Goal: Information Seeking & Learning: Learn about a topic

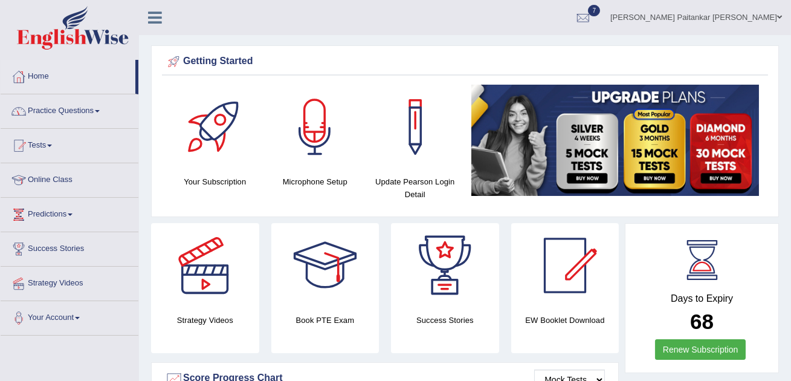
click at [72, 106] on link "Practice Questions" at bounding box center [70, 109] width 138 height 30
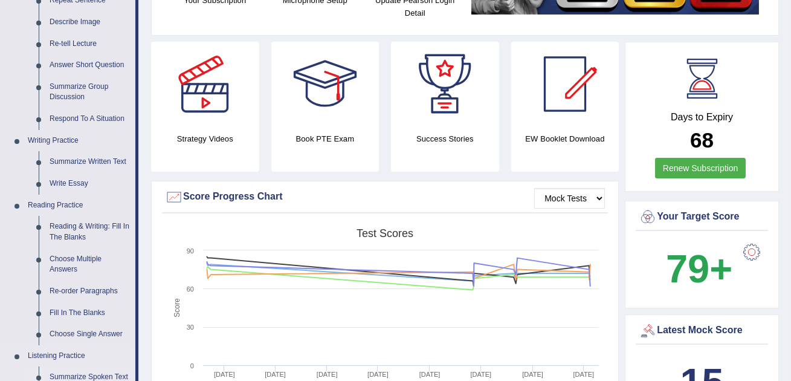
scroll to position [180, 0]
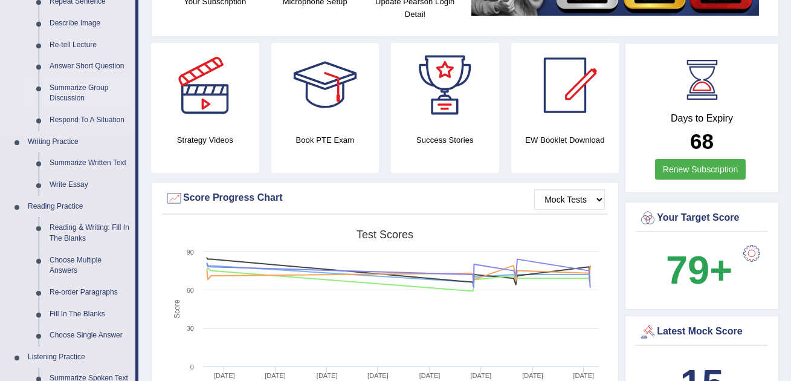
click at [71, 98] on link "Summarize Group Discussion" at bounding box center [89, 93] width 91 height 32
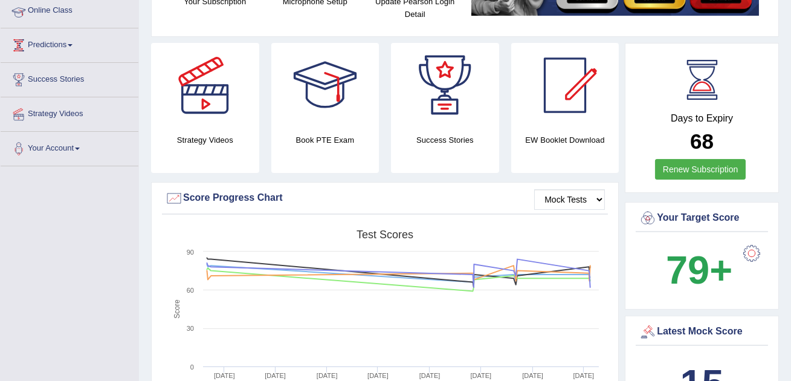
scroll to position [178, 0]
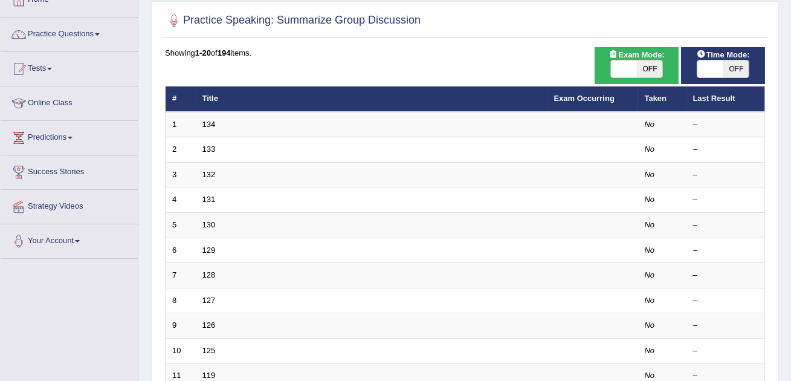
scroll to position [76, 0]
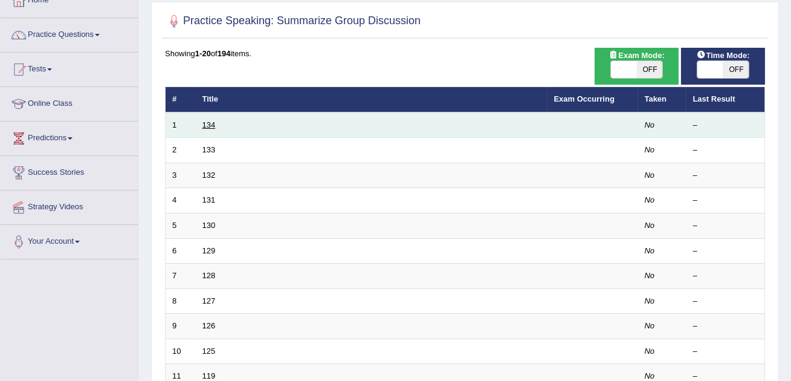
click at [210, 124] on link "134" at bounding box center [208, 124] width 13 height 9
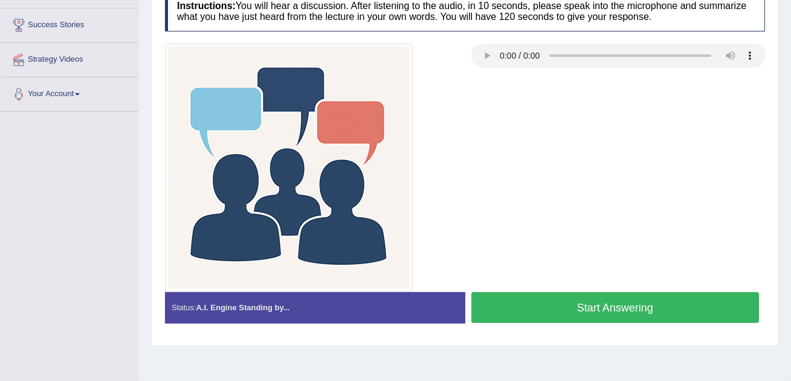
scroll to position [230, 0]
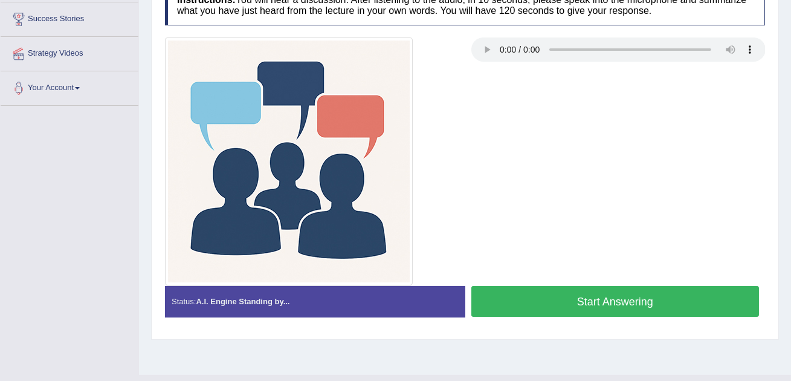
click at [552, 303] on button "Start Answering" at bounding box center [615, 301] width 288 height 31
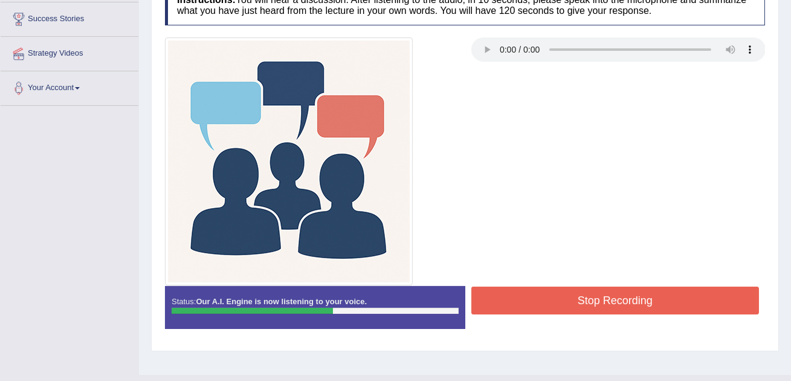
click at [552, 303] on button "Stop Recording" at bounding box center [615, 300] width 288 height 28
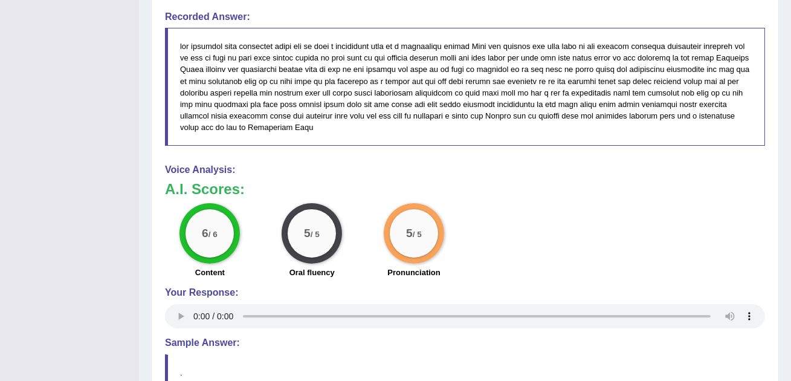
scroll to position [0, 0]
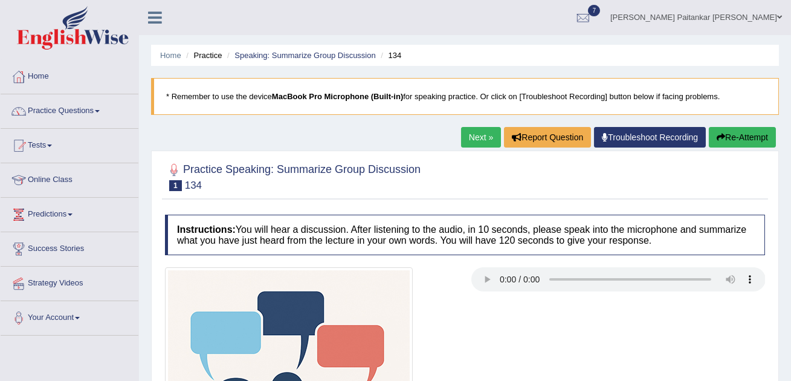
click at [319, 60] on li "Speaking: Summarize Group Discussion" at bounding box center [300, 55] width 152 height 11
click at [322, 59] on li "Speaking: Summarize Group Discussion" at bounding box center [300, 55] width 152 height 11
click at [265, 61] on ul "Home Practice Speaking: Summarize Group Discussion 134" at bounding box center [465, 55] width 628 height 21
click at [273, 60] on li "Speaking: Summarize Group Discussion" at bounding box center [300, 55] width 152 height 11
click at [285, 54] on link "Speaking: Summarize Group Discussion" at bounding box center [304, 55] width 141 height 9
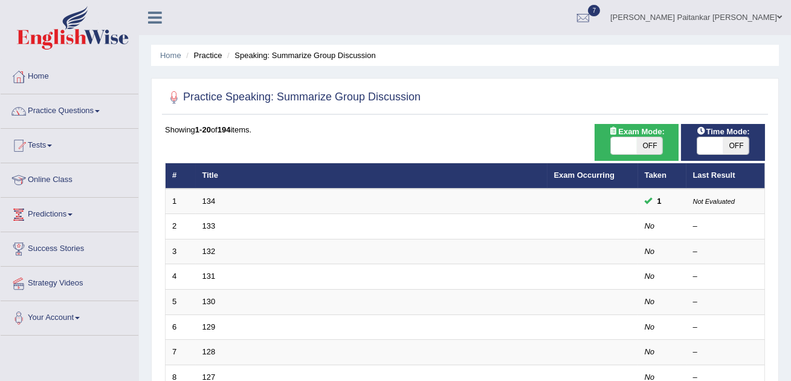
click at [153, 25] on icon at bounding box center [155, 18] width 14 height 16
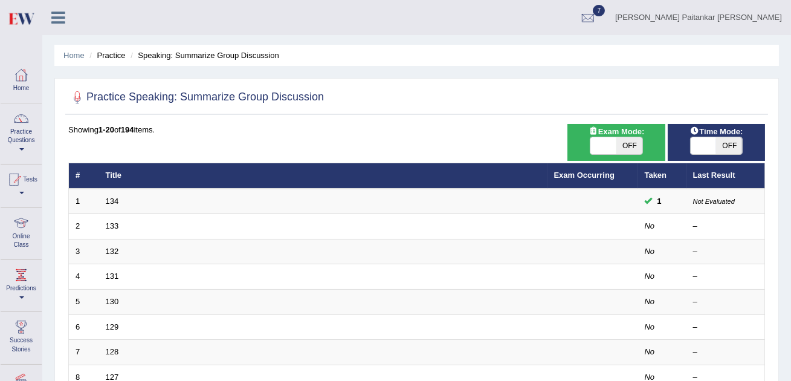
click at [54, 20] on icon at bounding box center [58, 18] width 14 height 16
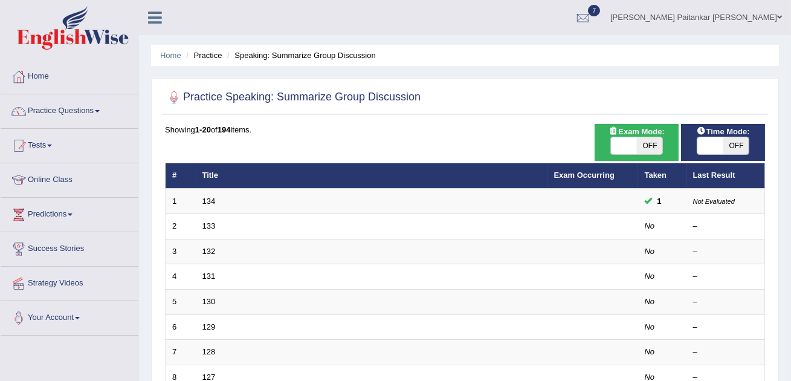
click at [169, 59] on li "Home" at bounding box center [170, 55] width 21 height 11
click at [170, 59] on li "Home" at bounding box center [170, 55] width 21 height 11
click at [68, 111] on link "Practice Questions" at bounding box center [70, 109] width 138 height 30
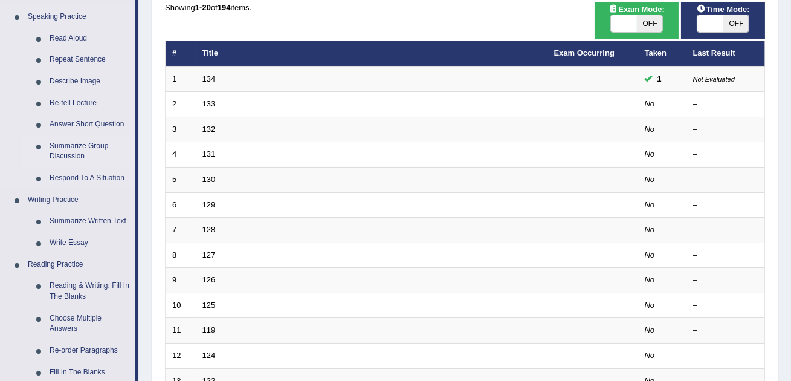
scroll to position [109, 0]
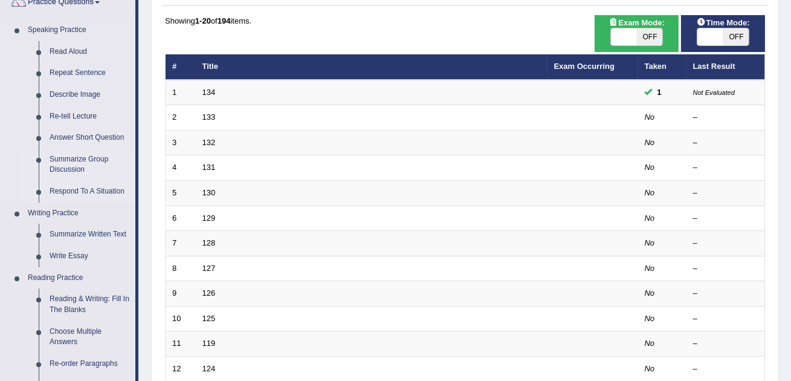
click at [65, 184] on link "Respond To A Situation" at bounding box center [89, 192] width 91 height 22
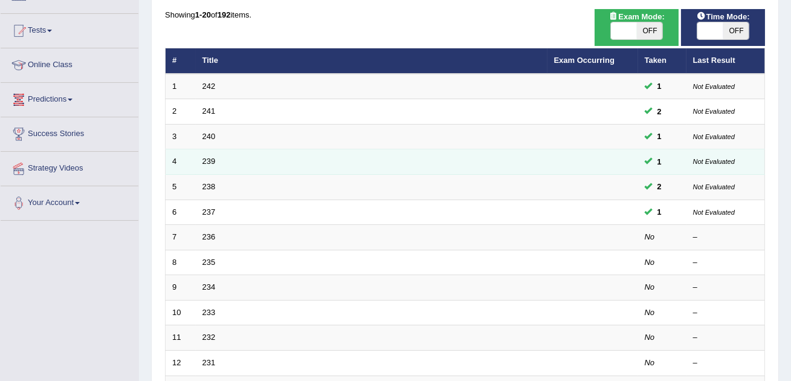
scroll to position [126, 0]
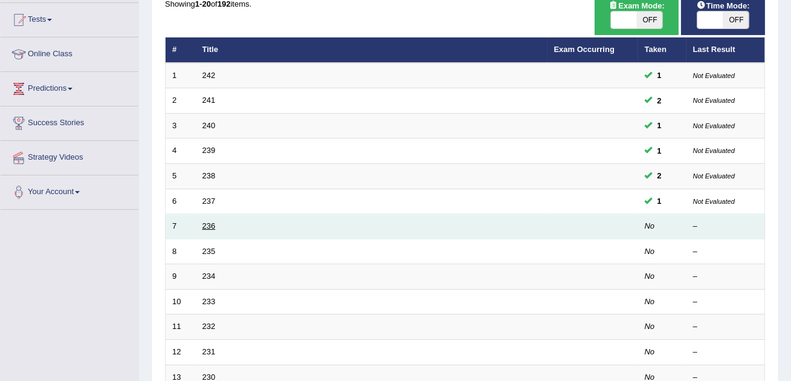
click at [204, 226] on link "236" at bounding box center [208, 225] width 13 height 9
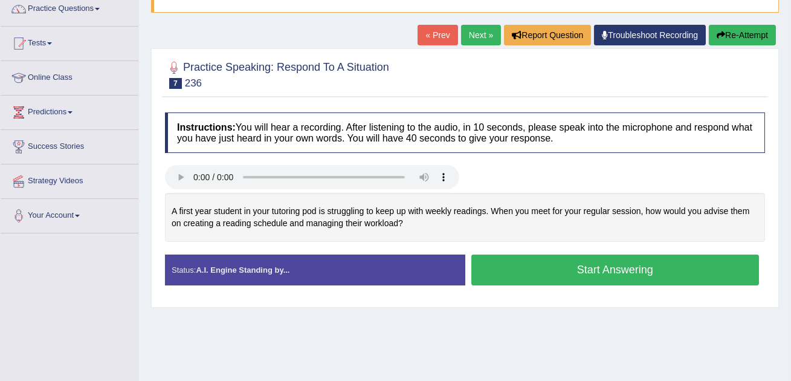
scroll to position [139, 0]
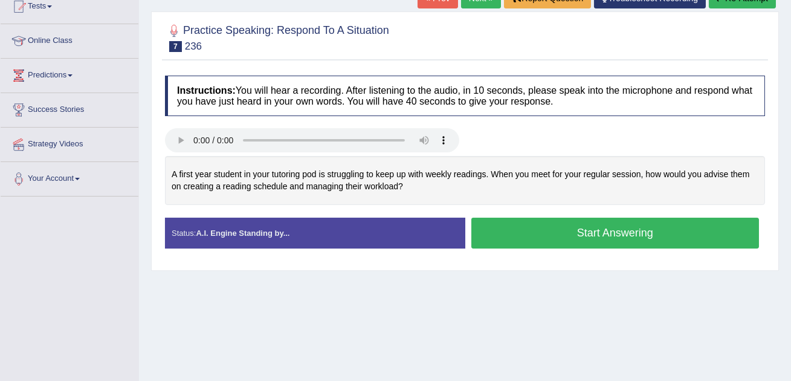
click at [169, 346] on div "Home Practice Speaking: Respond To A Situation 236 * Remember to use the device…" at bounding box center [465, 163] width 652 height 604
click at [677, 230] on button "Start Answering" at bounding box center [615, 233] width 288 height 31
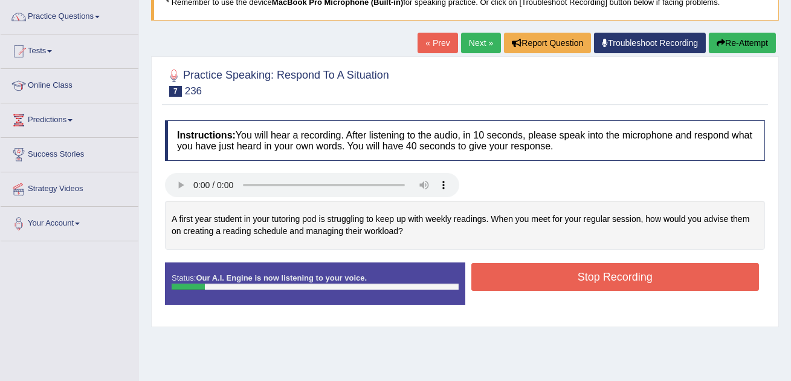
scroll to position [82, 0]
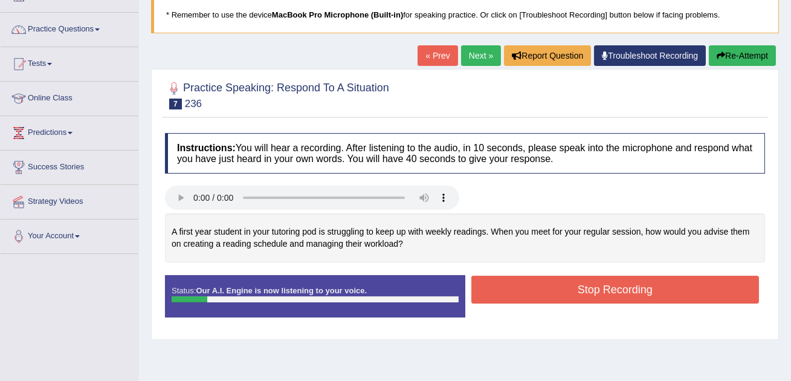
click at [749, 50] on button "Re-Attempt" at bounding box center [742, 55] width 67 height 21
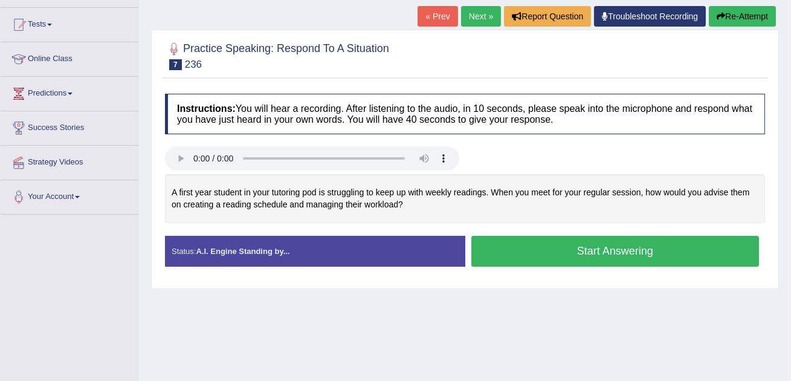
click at [586, 253] on button "Start Answering" at bounding box center [615, 251] width 288 height 31
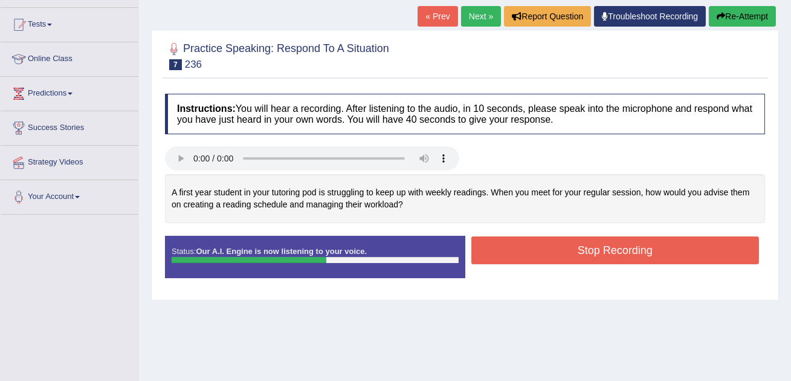
click at [586, 253] on button "Stop Recording" at bounding box center [615, 250] width 288 height 28
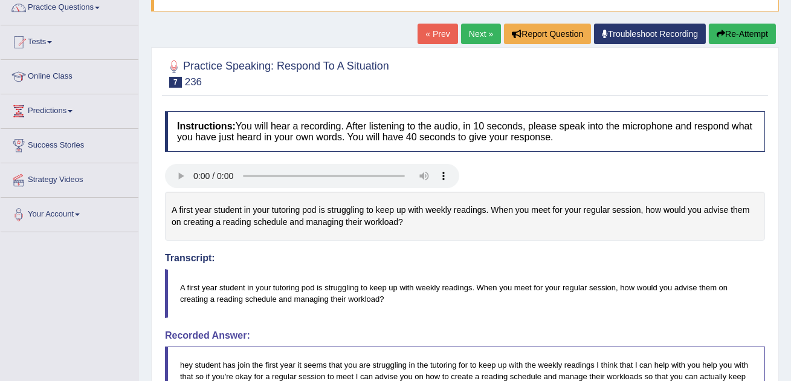
scroll to position [102, 0]
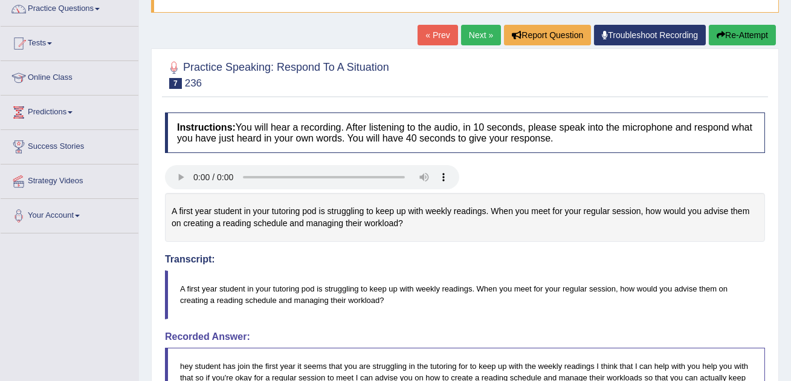
click at [774, 36] on button "Re-Attempt" at bounding box center [742, 35] width 67 height 21
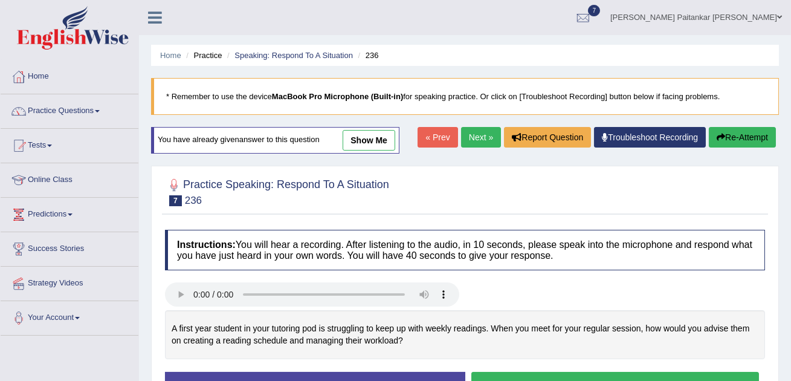
click at [480, 144] on link "Next »" at bounding box center [481, 137] width 40 height 21
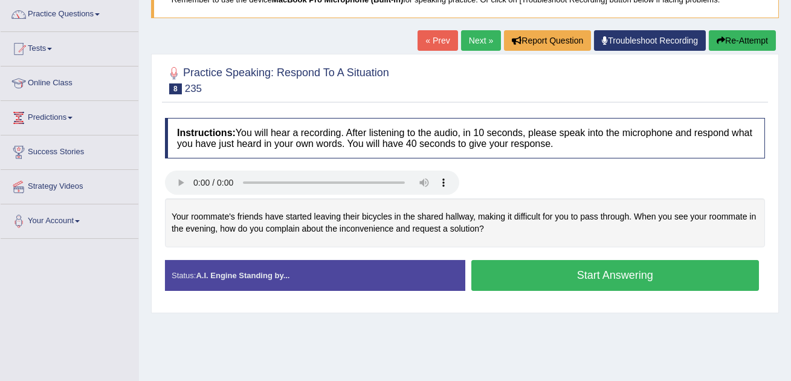
scroll to position [94, 0]
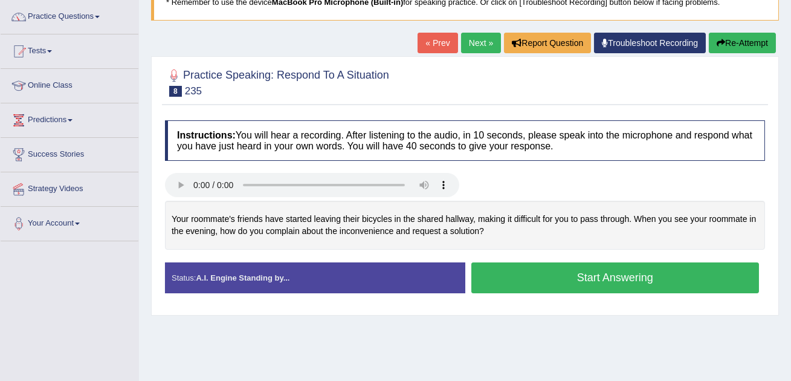
click at [547, 285] on button "Start Answering" at bounding box center [615, 277] width 288 height 31
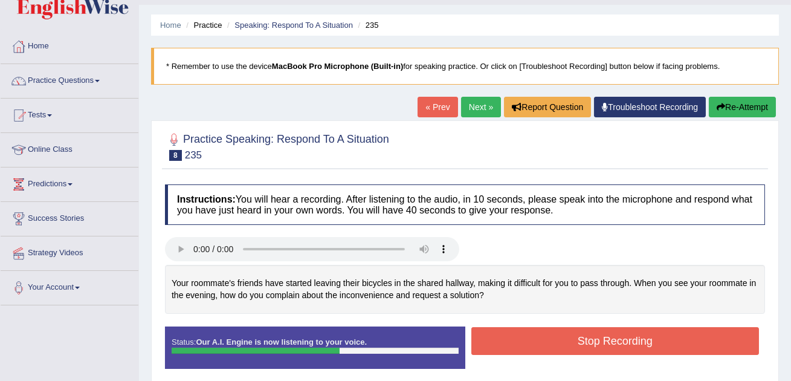
scroll to position [25, 0]
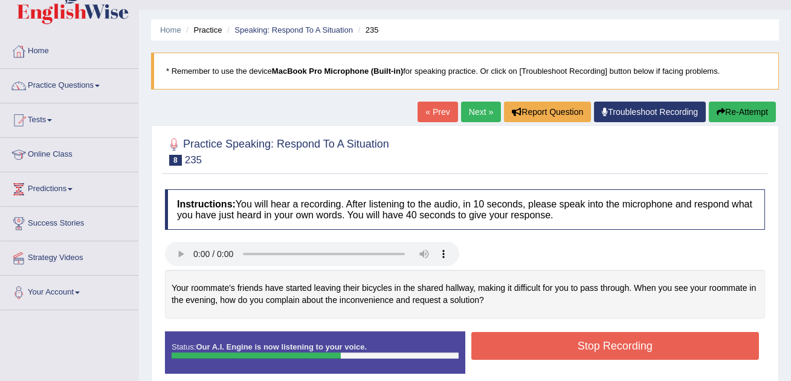
click at [751, 103] on button "Re-Attempt" at bounding box center [742, 112] width 67 height 21
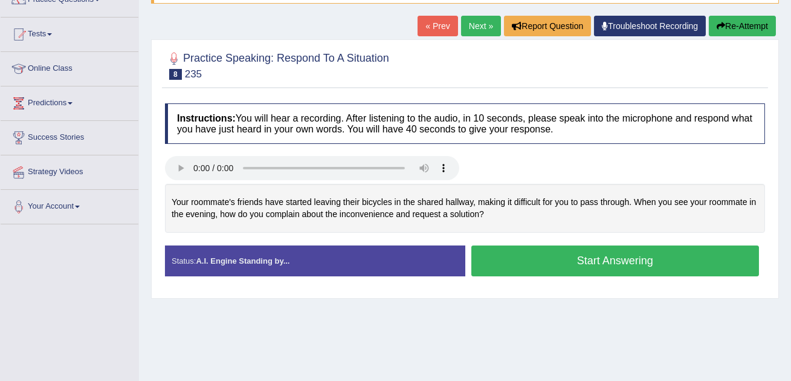
scroll to position [120, 0]
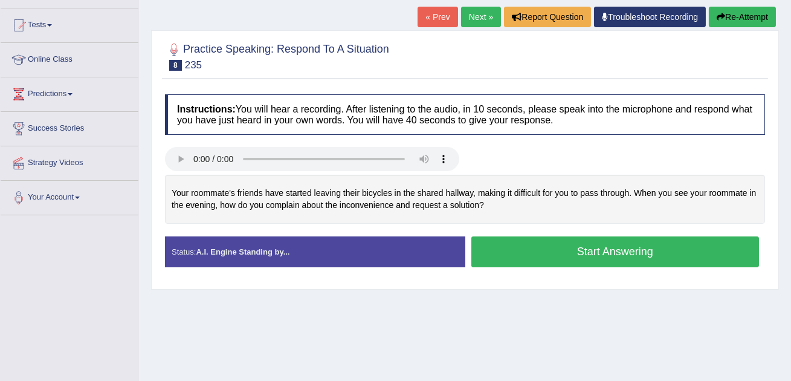
click at [568, 258] on button "Start Answering" at bounding box center [615, 251] width 288 height 31
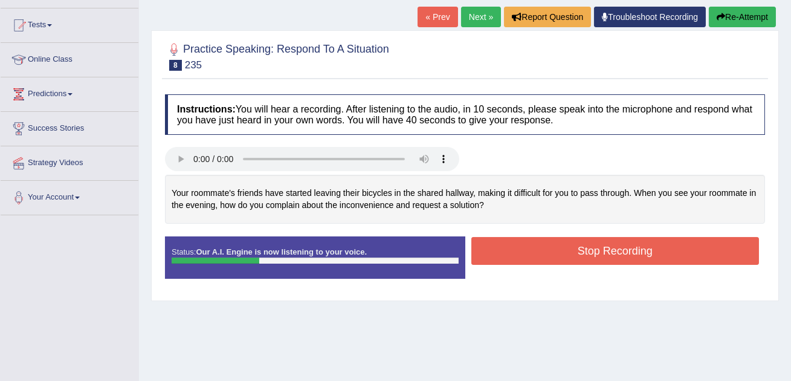
scroll to position [107, 0]
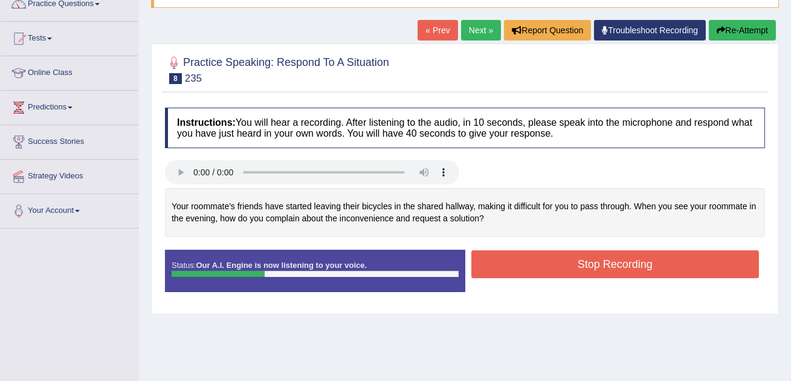
click at [741, 42] on div "« Prev Next » Report Question Troubleshoot Recording Re-Attempt" at bounding box center [598, 32] width 361 height 24
click at [740, 27] on button "Re-Attempt" at bounding box center [742, 30] width 67 height 21
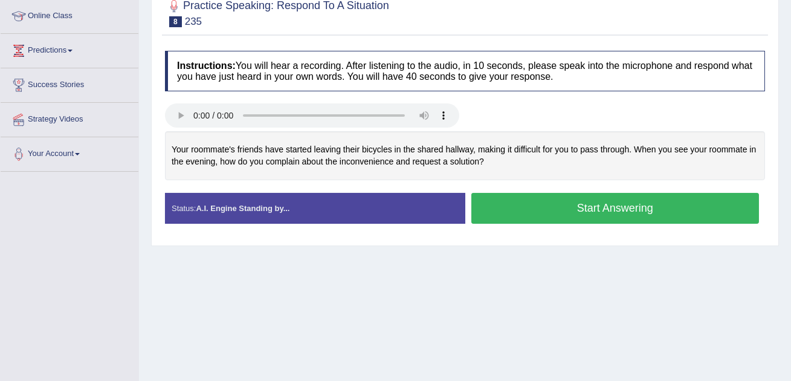
scroll to position [176, 0]
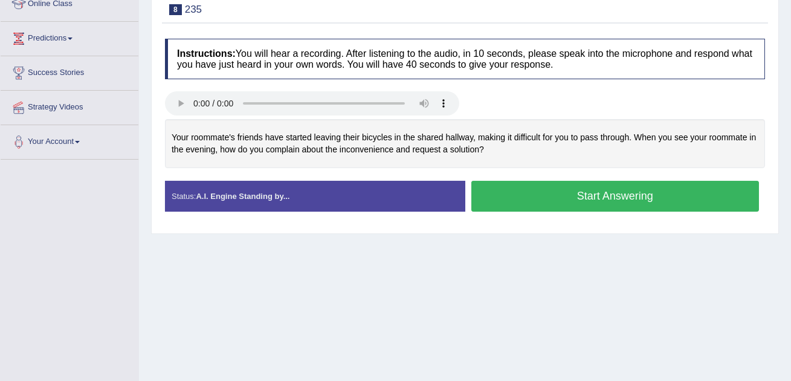
click at [560, 212] on div "Start Answering" at bounding box center [615, 198] width 300 height 34
click at [565, 201] on button "Start Answering" at bounding box center [615, 196] width 288 height 31
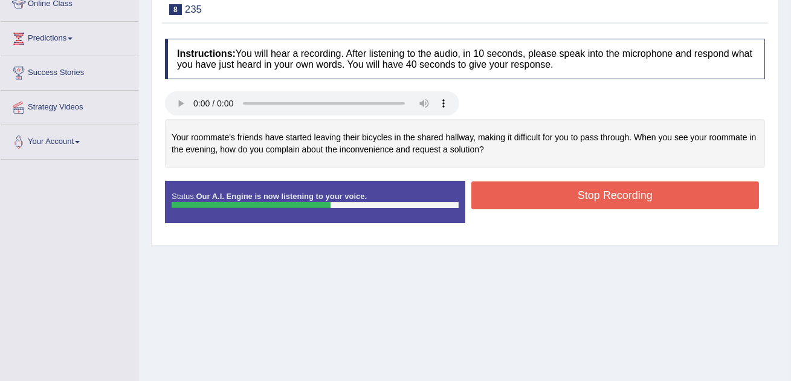
click at [565, 201] on button "Stop Recording" at bounding box center [615, 195] width 288 height 28
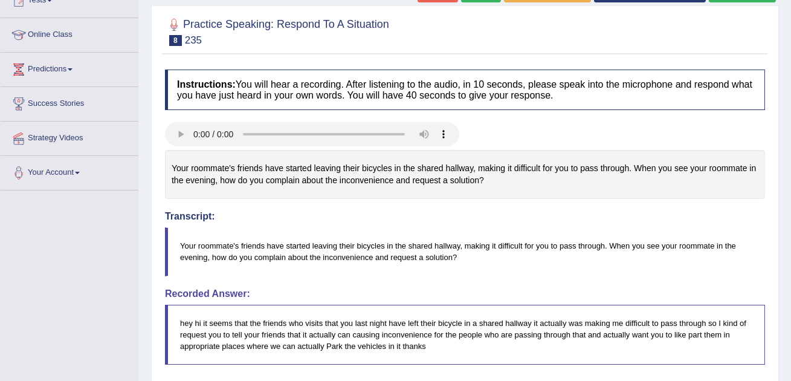
scroll to position [106, 0]
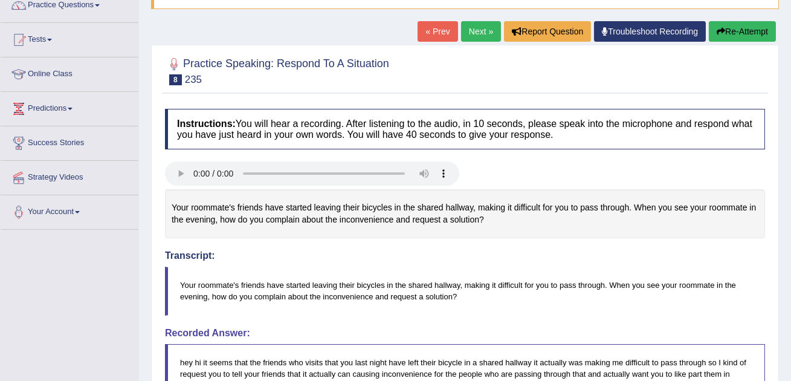
drag, startPoint x: 491, startPoint y: 215, endPoint x: 421, endPoint y: 210, distance: 70.8
click at [421, 210] on div "Your roommate's friends have started leaving their bicycles in the shared hallw…" at bounding box center [465, 213] width 600 height 49
drag, startPoint x: 459, startPoint y: 291, endPoint x: 388, endPoint y: 288, distance: 71.4
click at [388, 288] on blockquote "Your roommate's friends have started leaving their bicycles in the shared hallw…" at bounding box center [465, 290] width 600 height 48
drag, startPoint x: 178, startPoint y: 283, endPoint x: 266, endPoint y: 305, distance: 90.3
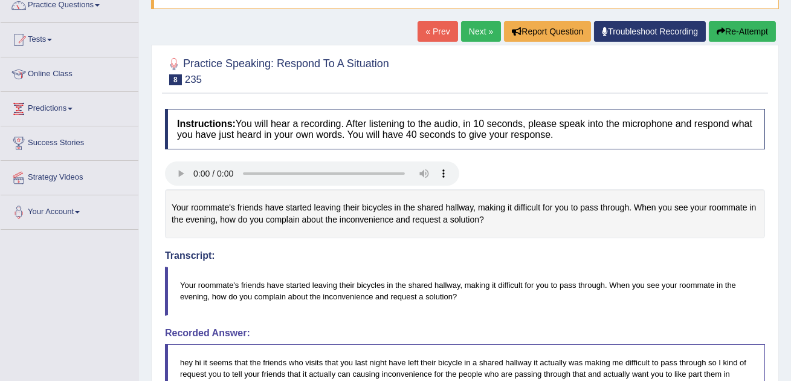
click at [266, 305] on blockquote "Your roommate's friends have started leaving their bicycles in the shared hallw…" at bounding box center [465, 290] width 600 height 48
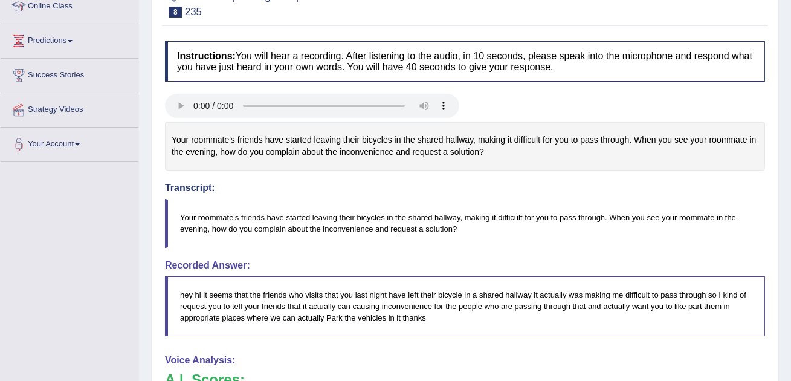
scroll to position [9, 0]
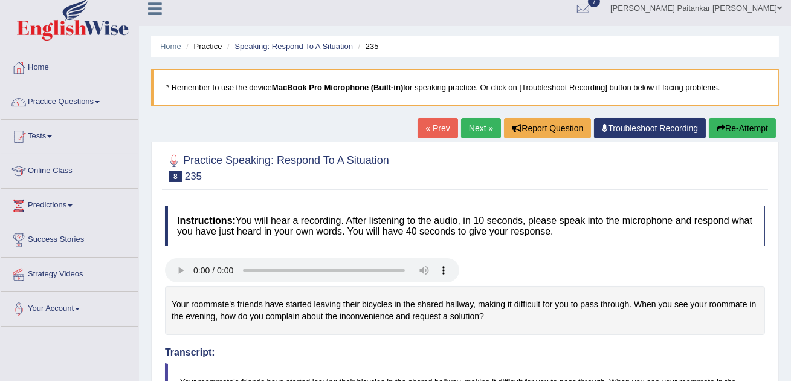
drag, startPoint x: 471, startPoint y: 308, endPoint x: 415, endPoint y: 303, distance: 56.5
click at [415, 303] on div "Your roommate's friends have started leaving their bicycles in the shared hallw…" at bounding box center [465, 310] width 600 height 49
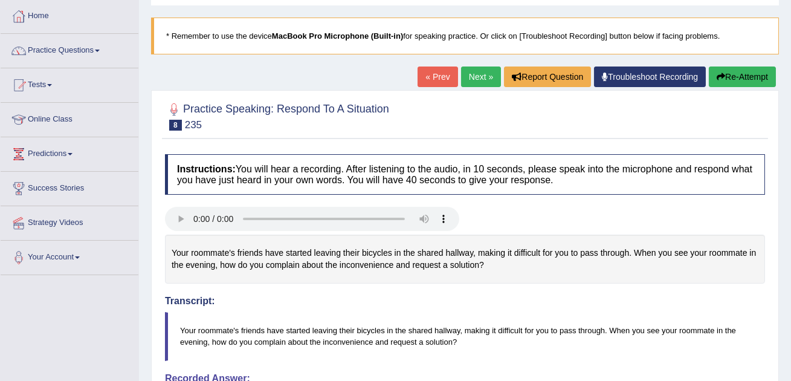
scroll to position [134, 0]
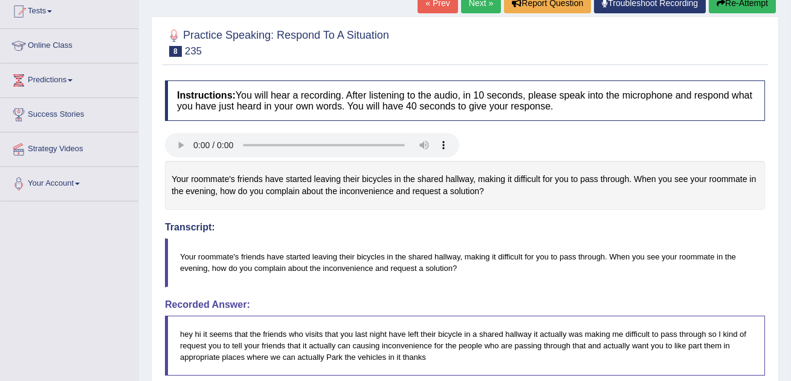
drag, startPoint x: 467, startPoint y: 273, endPoint x: 329, endPoint y: 264, distance: 138.7
click at [328, 263] on blockquote "Your roommate's friends have started leaving their bicycles in the shared hallw…" at bounding box center [465, 262] width 600 height 48
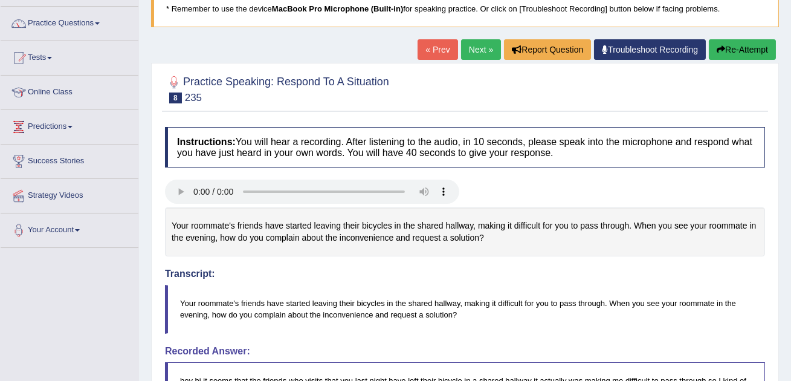
scroll to position [62, 0]
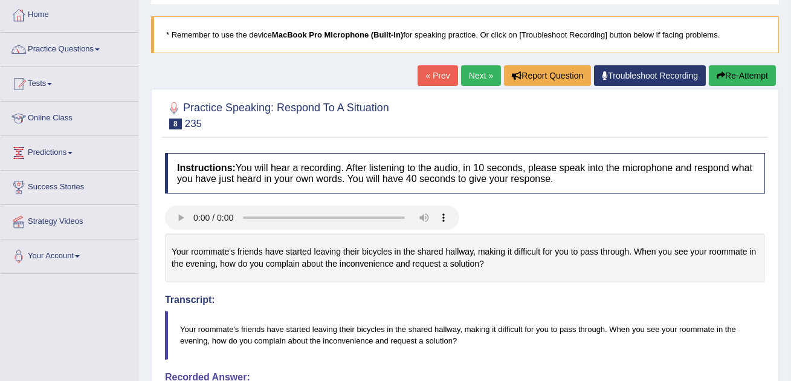
click at [480, 72] on link "Next »" at bounding box center [481, 75] width 40 height 21
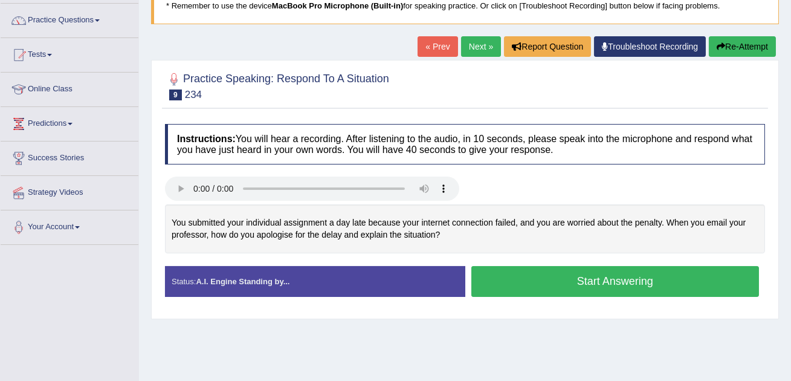
scroll to position [91, 0]
click at [549, 277] on button "Start Answering" at bounding box center [615, 281] width 288 height 31
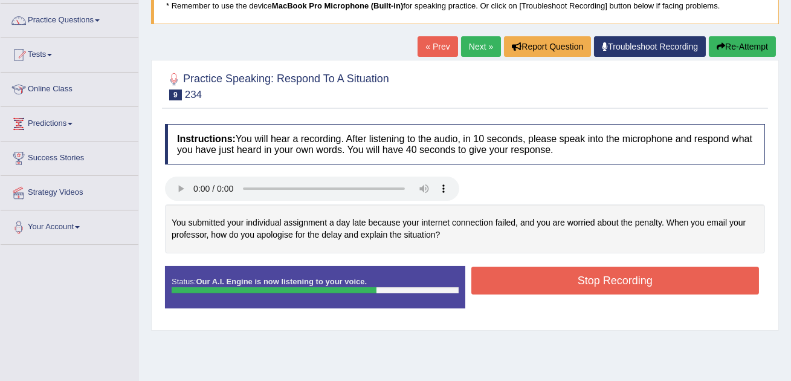
click at [549, 277] on button "Stop Recording" at bounding box center [615, 280] width 288 height 28
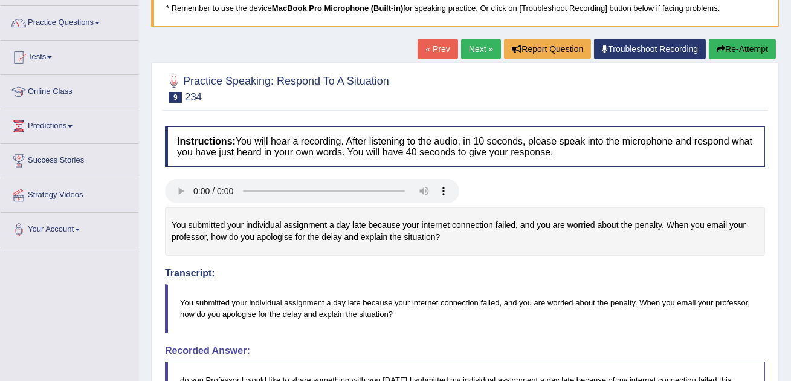
scroll to position [88, 0]
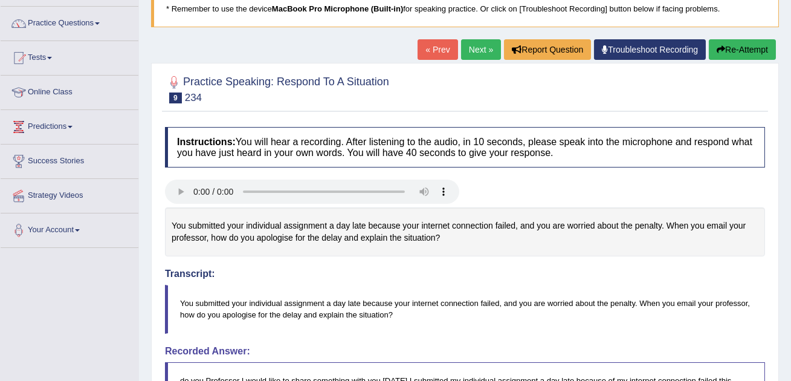
click at [470, 44] on link "Next »" at bounding box center [481, 49] width 40 height 21
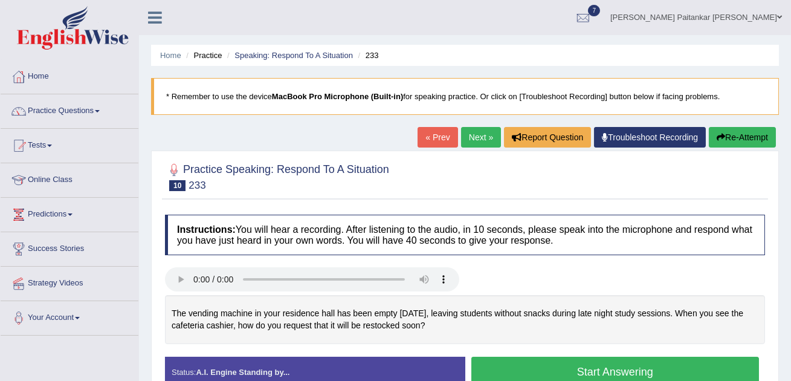
scroll to position [46, 0]
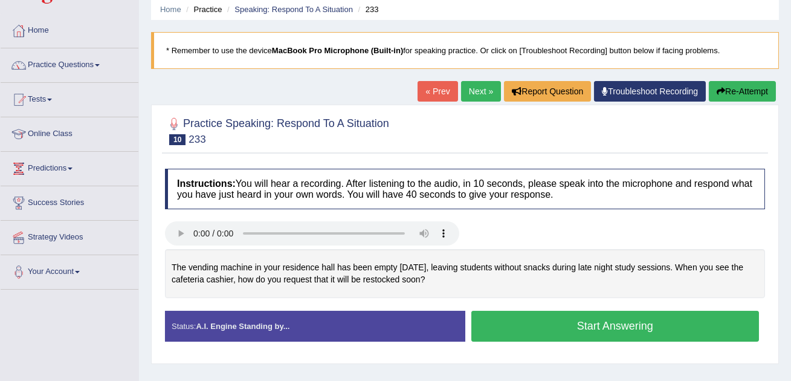
click at [535, 327] on button "Start Answering" at bounding box center [615, 326] width 288 height 31
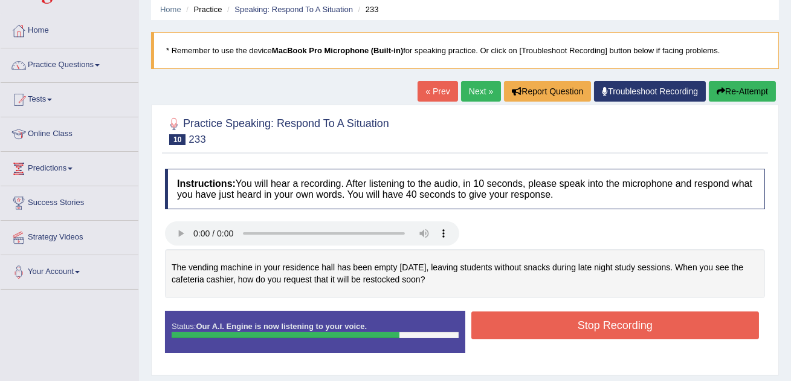
click at [535, 327] on button "Stop Recording" at bounding box center [615, 325] width 288 height 28
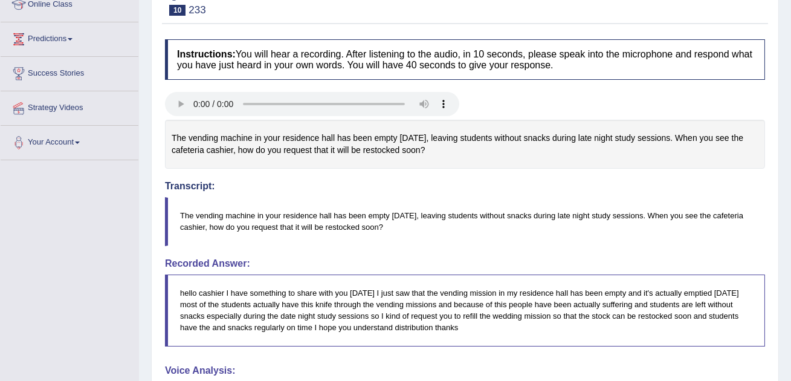
scroll to position [0, 0]
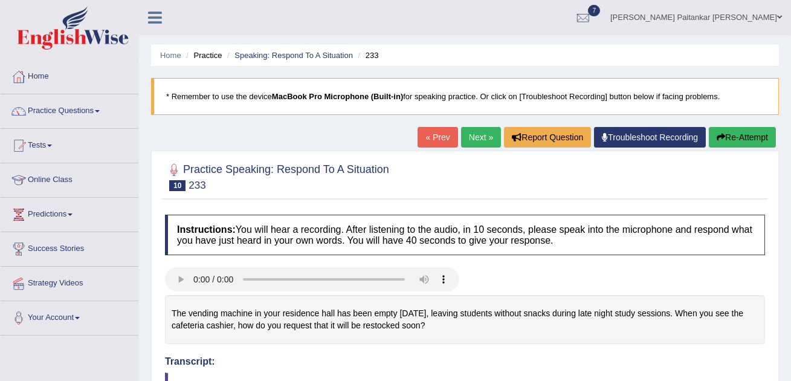
click at [472, 141] on link "Next »" at bounding box center [481, 137] width 40 height 21
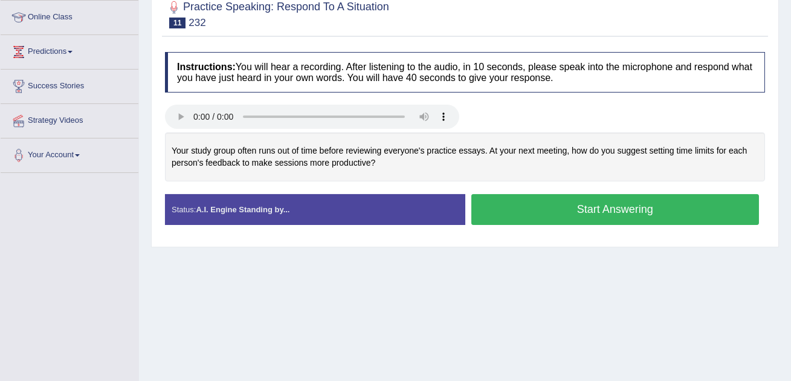
scroll to position [167, 0]
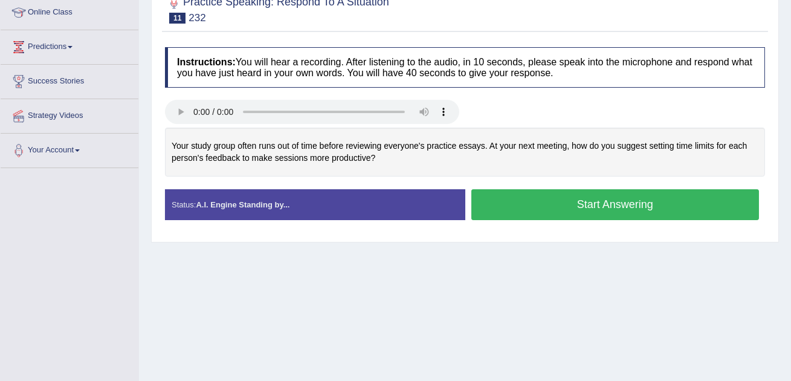
click at [609, 215] on button "Start Answering" at bounding box center [615, 204] width 288 height 31
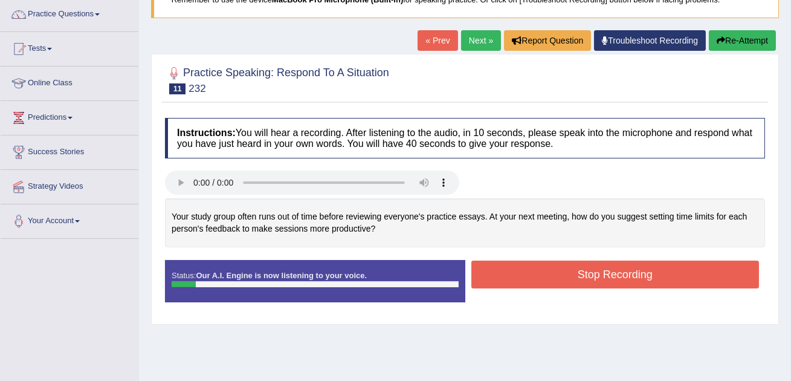
scroll to position [94, 0]
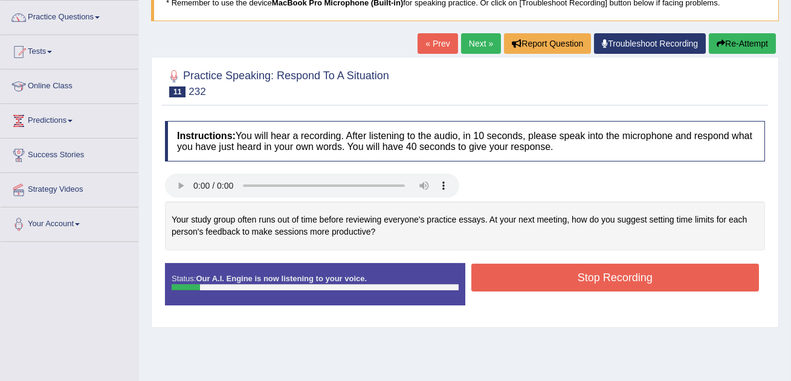
click at [749, 60] on div "Practice Speaking: Respond To A Situation 11 232 Instructions: You will hear a …" at bounding box center [465, 192] width 628 height 271
click at [745, 38] on button "Re-Attempt" at bounding box center [742, 43] width 67 height 21
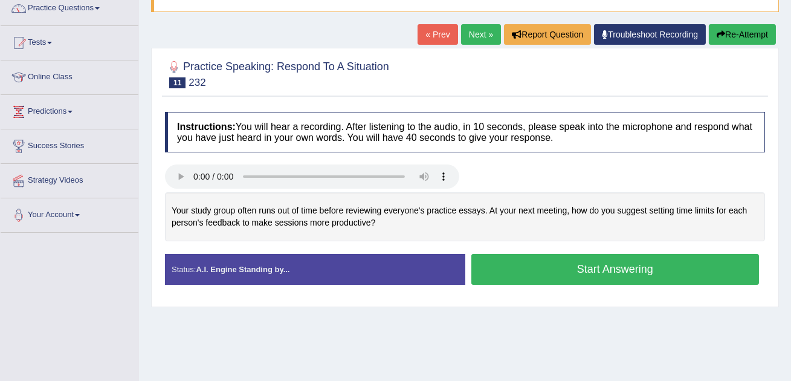
click at [585, 275] on button "Start Answering" at bounding box center [615, 269] width 288 height 31
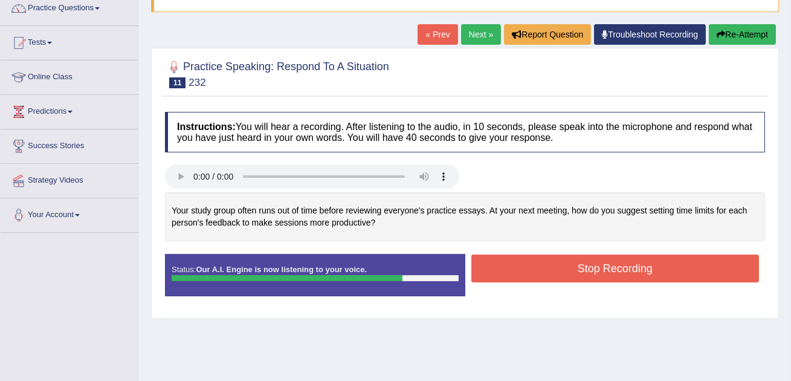
click at [585, 275] on button "Stop Recording" at bounding box center [615, 268] width 288 height 28
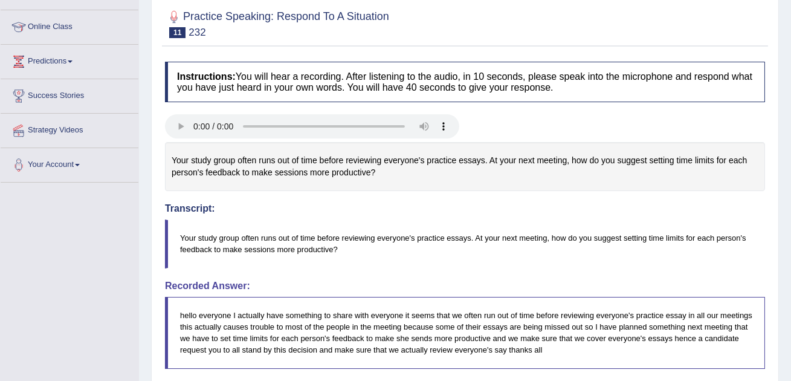
scroll to position [60, 0]
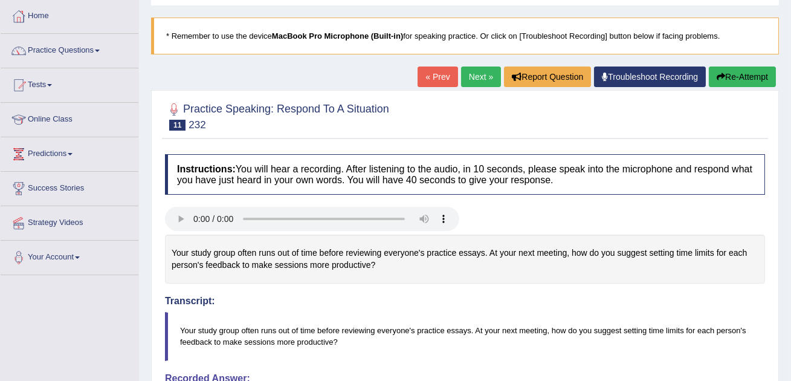
click at [473, 69] on link "Next »" at bounding box center [481, 76] width 40 height 21
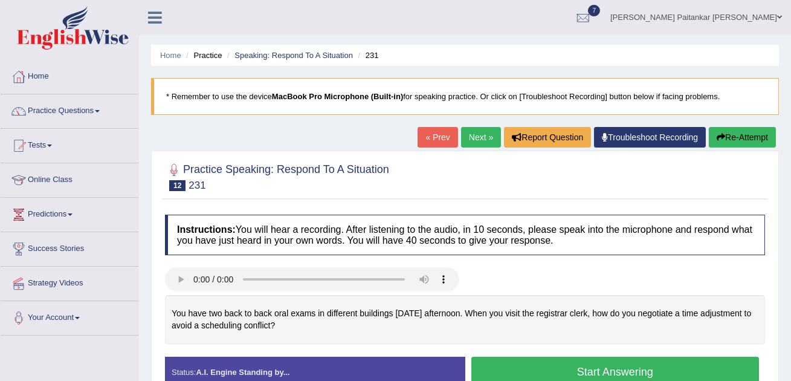
scroll to position [76, 0]
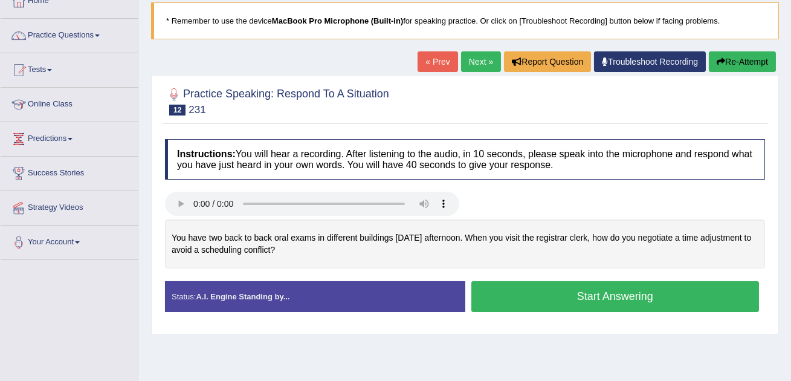
click at [615, 303] on button "Start Answering" at bounding box center [615, 296] width 288 height 31
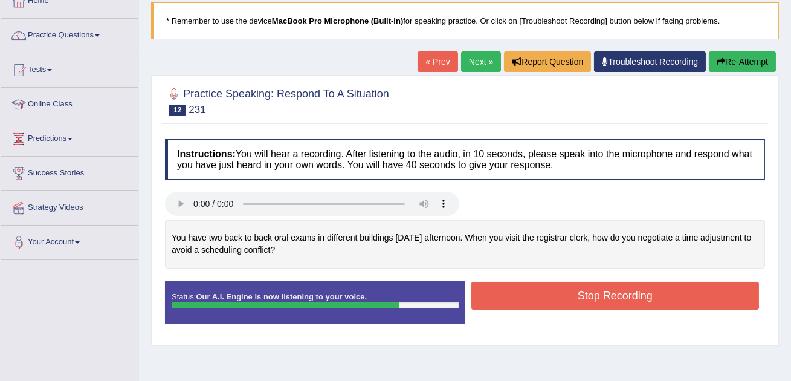
click at [615, 303] on button "Stop Recording" at bounding box center [615, 296] width 288 height 28
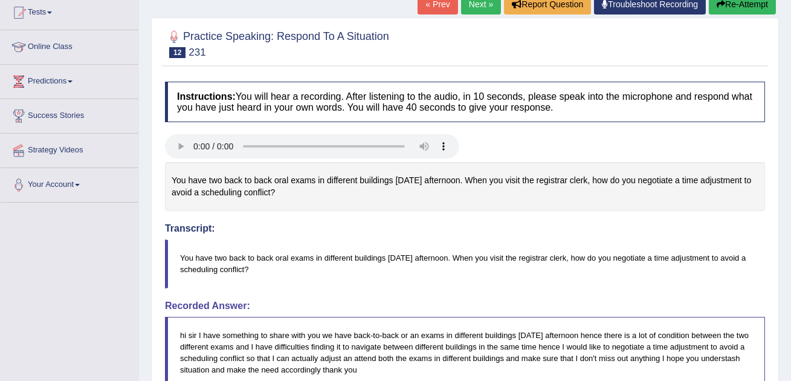
scroll to position [14, 0]
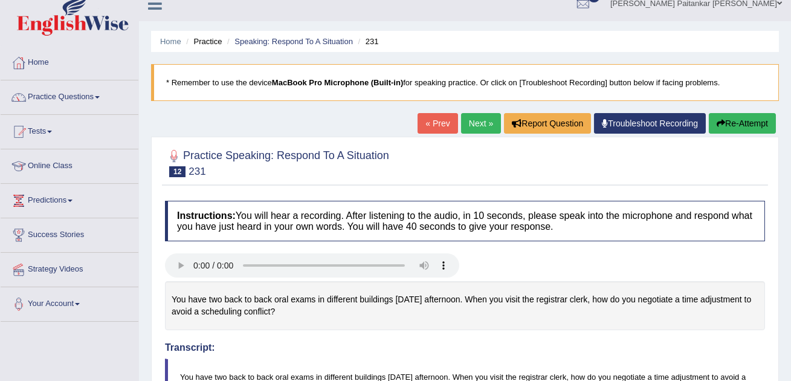
click at [471, 118] on link "Next »" at bounding box center [481, 123] width 40 height 21
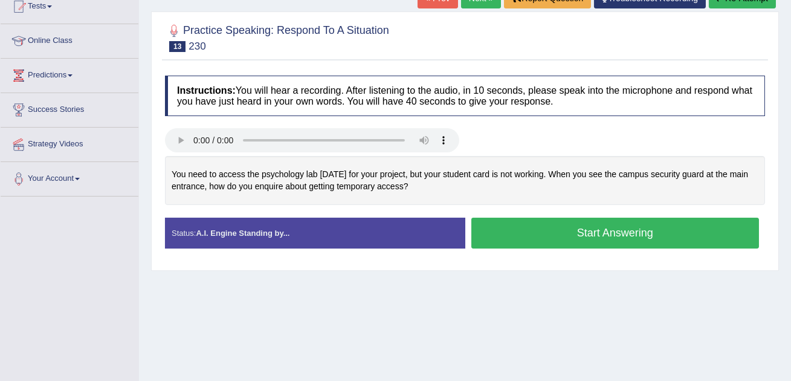
scroll to position [155, 0]
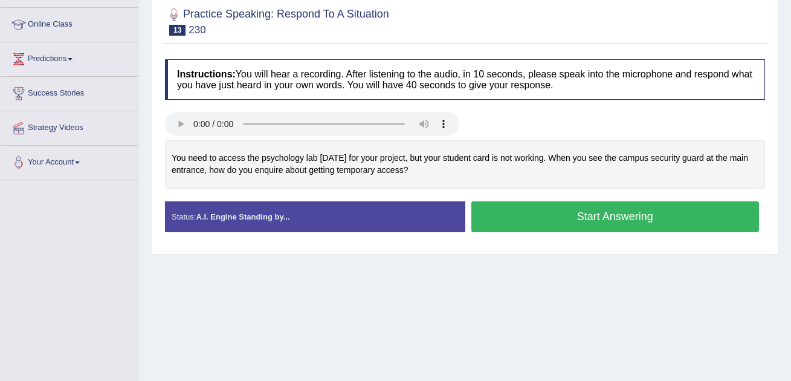
click at [557, 211] on button "Start Answering" at bounding box center [615, 216] width 288 height 31
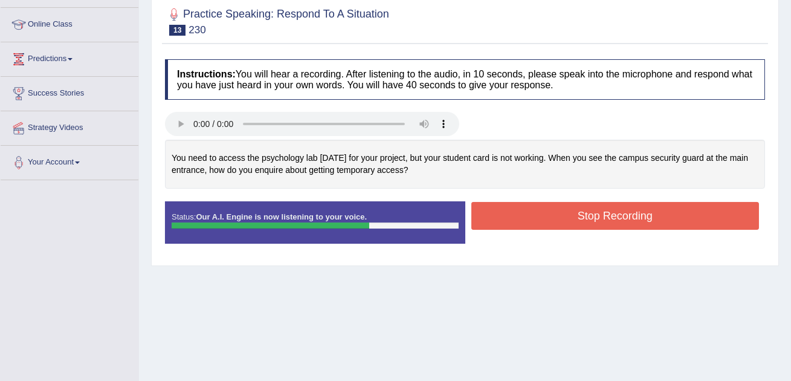
click at [557, 211] on button "Stop Recording" at bounding box center [615, 216] width 288 height 28
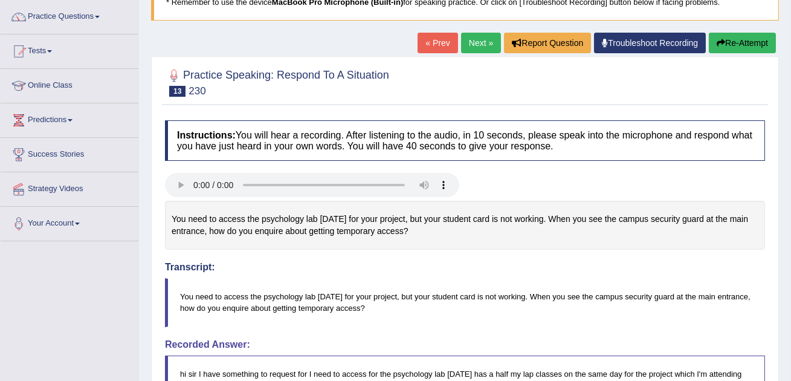
scroll to position [80, 0]
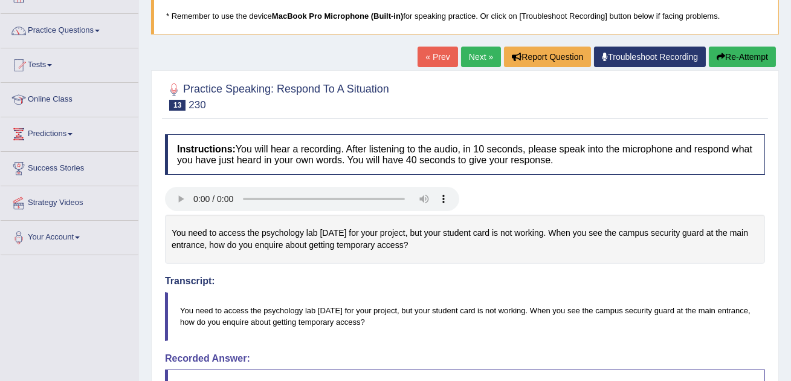
click at [477, 56] on link "Next »" at bounding box center [481, 57] width 40 height 21
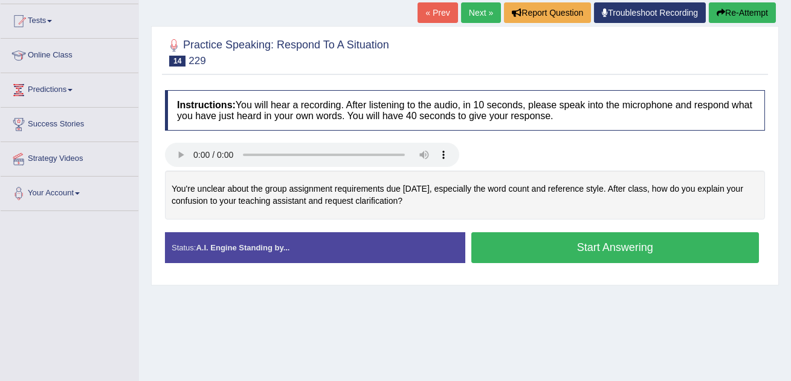
scroll to position [133, 0]
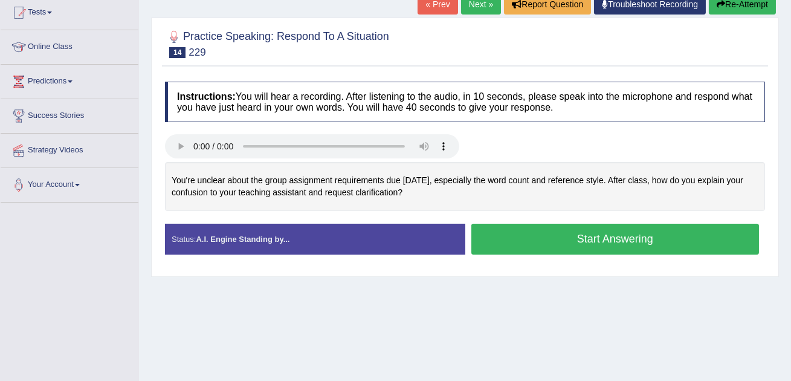
click at [576, 249] on button "Start Answering" at bounding box center [615, 239] width 288 height 31
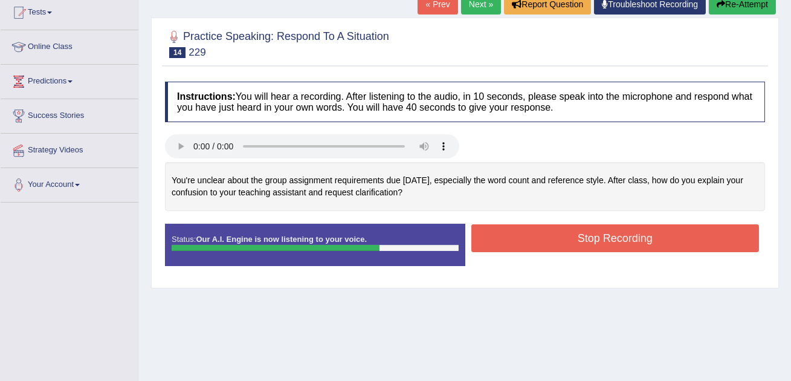
click at [576, 249] on button "Stop Recording" at bounding box center [615, 238] width 288 height 28
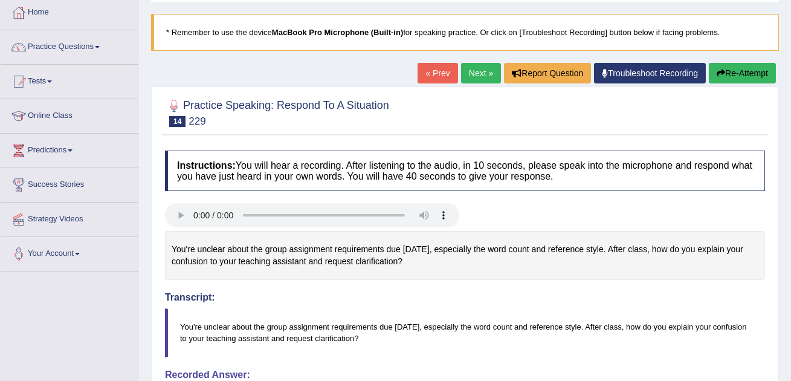
scroll to position [0, 0]
